Goal: Navigation & Orientation: Find specific page/section

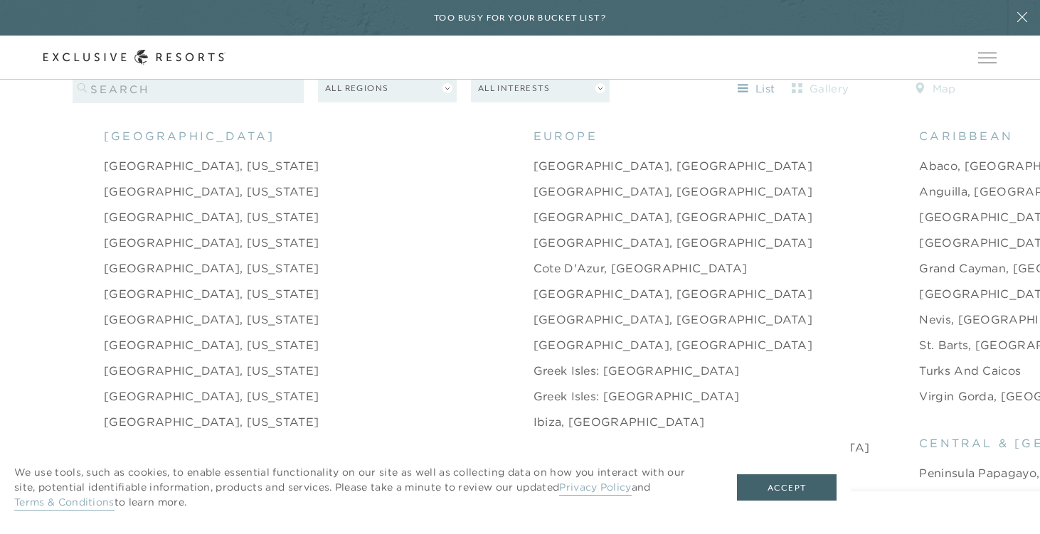
scroll to position [1434, 0]
click at [533, 155] on link "[GEOGRAPHIC_DATA], [GEOGRAPHIC_DATA]" at bounding box center [673, 163] width 280 height 17
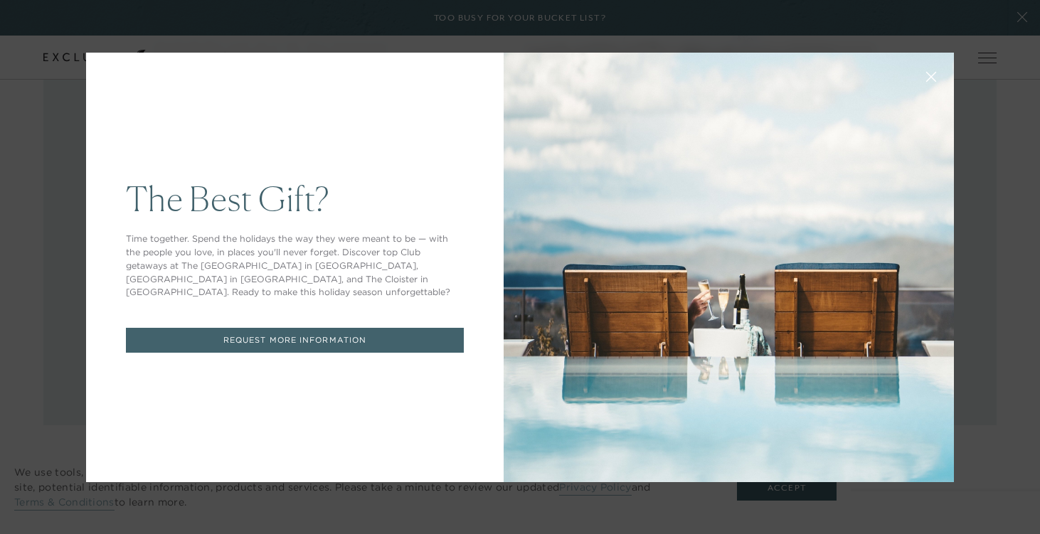
click at [937, 75] on button at bounding box center [931, 75] width 34 height 34
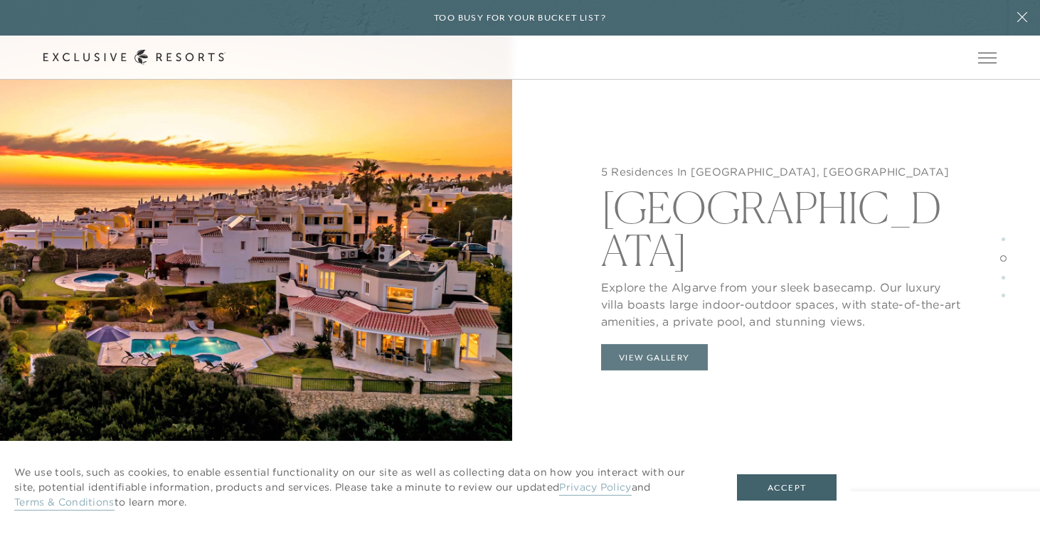
scroll to position [2045, 0]
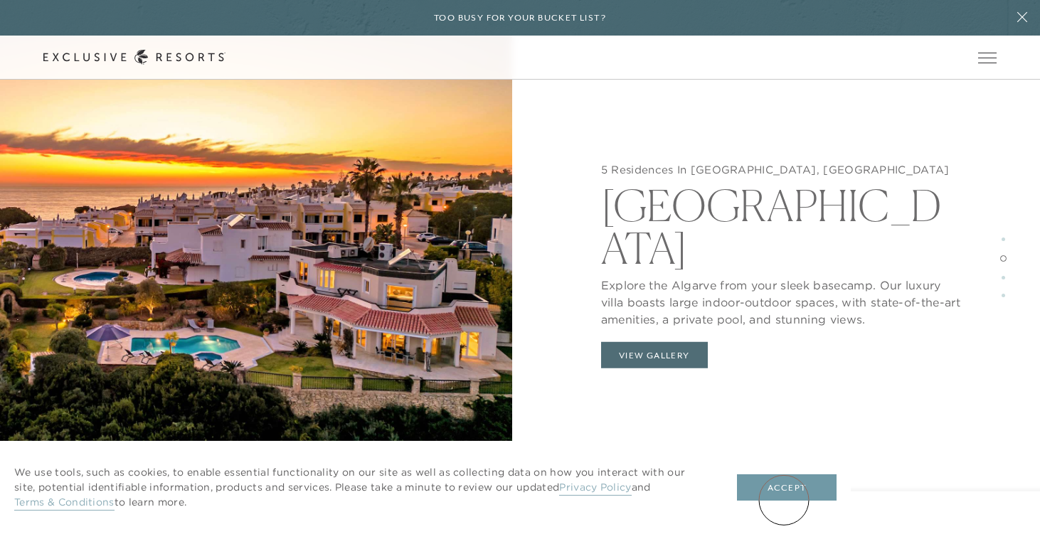
click at [784, 500] on button "Accept" at bounding box center [787, 487] width 100 height 27
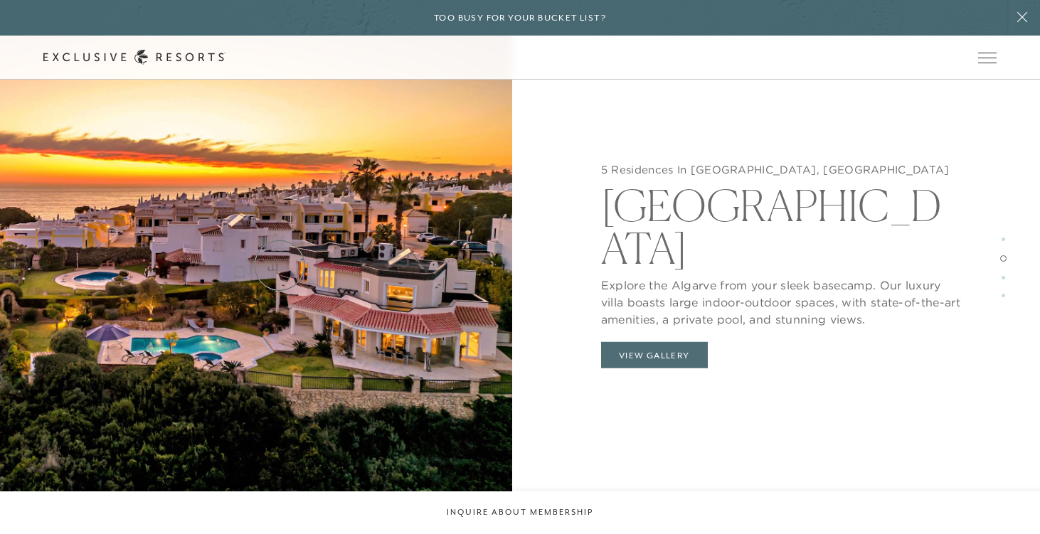
click at [280, 265] on img at bounding box center [256, 268] width 512 height 534
click at [642, 341] on button "View Gallery" at bounding box center [654, 354] width 107 height 27
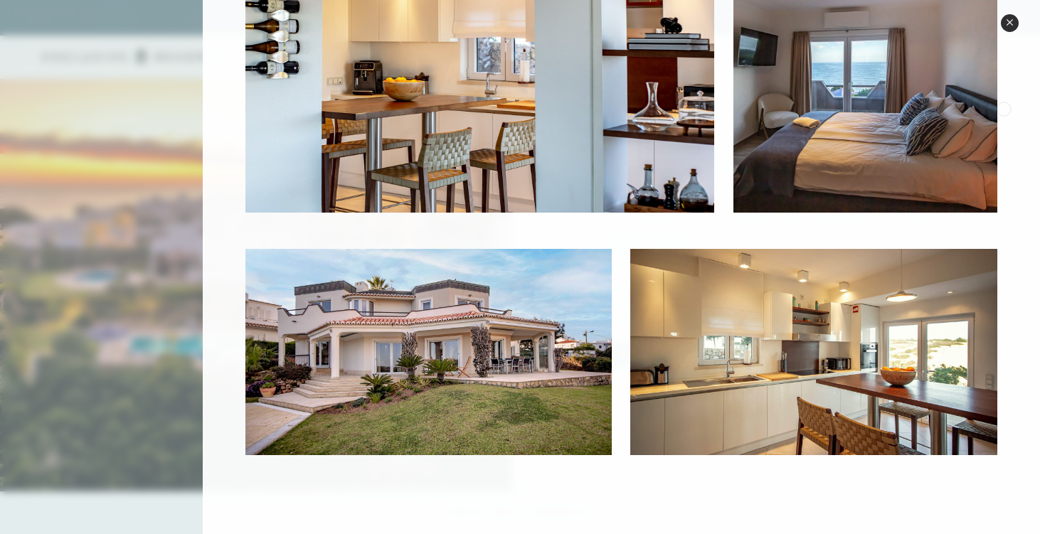
scroll to position [3079, 0]
click at [1010, 28] on button "Close quickview" at bounding box center [1010, 23] width 18 height 18
